Goal: Task Accomplishment & Management: Use online tool/utility

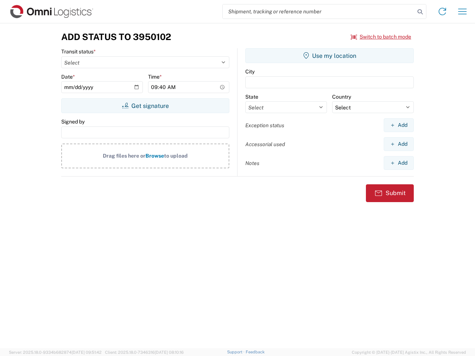
click at [319, 11] on input "search" at bounding box center [318, 11] width 192 height 14
click at [420, 12] on icon at bounding box center [420, 12] width 10 height 10
click at [442, 11] on icon at bounding box center [442, 12] width 12 height 12
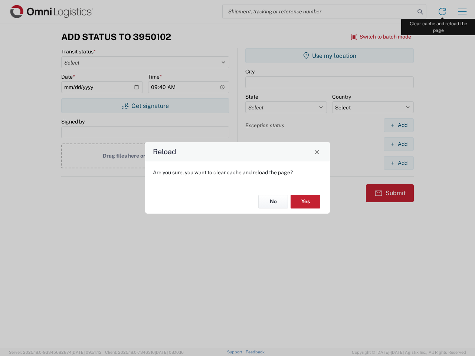
click at [462, 11] on div "Reload Are you sure, you want to clear cache and reload the page? No Yes" at bounding box center [237, 178] width 475 height 356
click at [381, 37] on div "Reload Are you sure, you want to clear cache and reload the page? No Yes" at bounding box center [237, 178] width 475 height 356
click at [145, 106] on div "Reload Are you sure, you want to clear cache and reload the page? No Yes" at bounding box center [237, 178] width 475 height 356
click at [329, 56] on div "Reload Are you sure, you want to clear cache and reload the page? No Yes" at bounding box center [237, 178] width 475 height 356
click at [398, 125] on div "Reload Are you sure, you want to clear cache and reload the page? No Yes" at bounding box center [237, 178] width 475 height 356
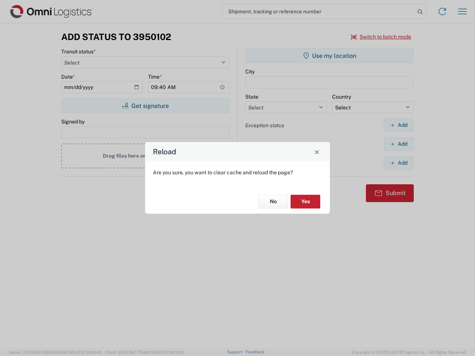
click at [398, 144] on div "Reload Are you sure, you want to clear cache and reload the page? No Yes" at bounding box center [237, 178] width 475 height 356
click at [398, 163] on div "Reload Are you sure, you want to clear cache and reload the page? No Yes" at bounding box center [237, 178] width 475 height 356
